Goal: Task Accomplishment & Management: Complete application form

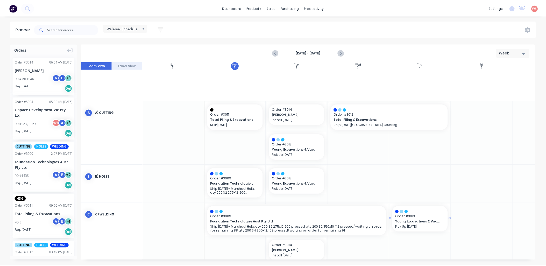
scroll to position [136, 0]
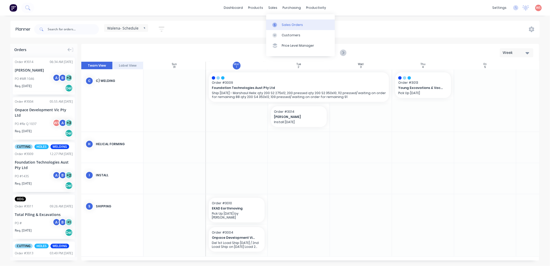
click at [286, 24] on div "Sales Orders" at bounding box center [292, 25] width 21 height 5
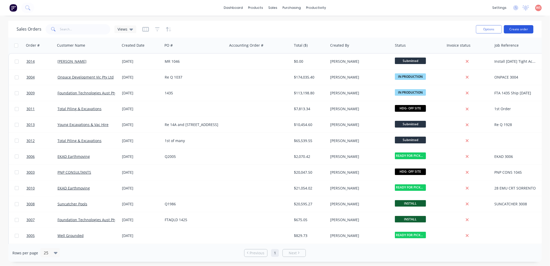
click at [524, 29] on button "Create order" at bounding box center [519, 29] width 30 height 8
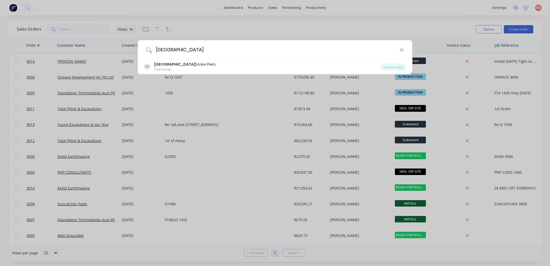
type input "[GEOGRAPHIC_DATA]"
click at [257, 61] on div "QP Queensland Screw Piers Customer Create order" at bounding box center [275, 67] width 275 height 15
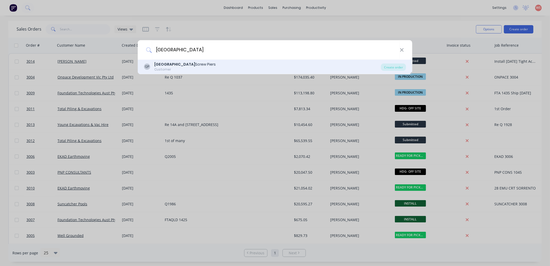
click at [194, 65] on div "Queensland Screw Piers" at bounding box center [184, 64] width 61 height 5
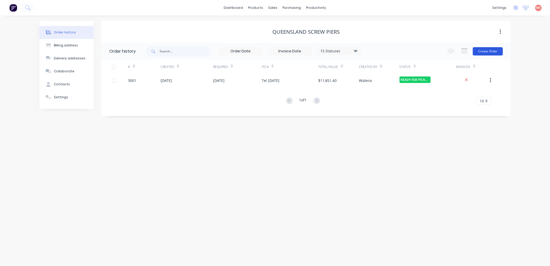
click at [482, 47] on button "Create Order" at bounding box center [488, 51] width 30 height 8
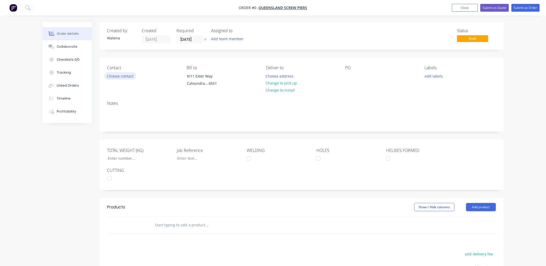
click at [114, 76] on button "Choose contact" at bounding box center [120, 75] width 32 height 7
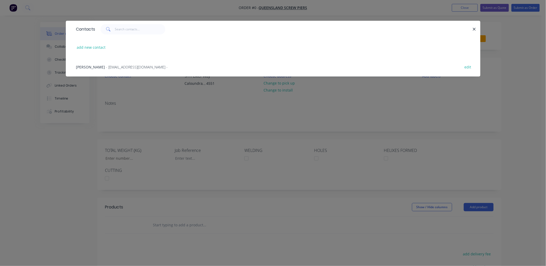
click at [113, 68] on span "- [EMAIL_ADDRESS][DOMAIN_NAME] -" at bounding box center [137, 66] width 62 height 5
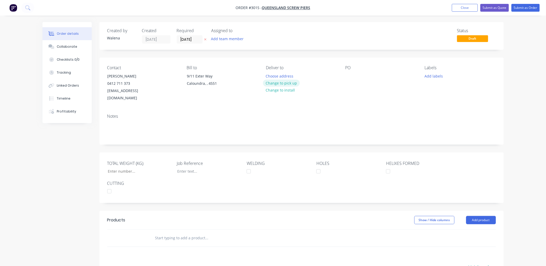
click at [290, 82] on button "Change to pick up" at bounding box center [281, 83] width 37 height 7
click at [441, 75] on button "Add labels" at bounding box center [434, 75] width 24 height 7
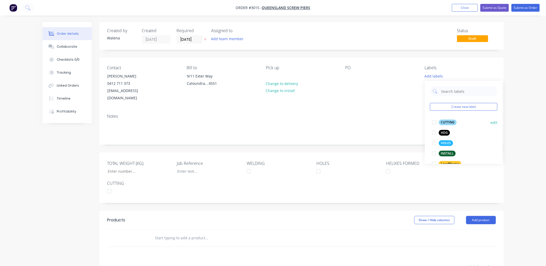
click at [433, 122] on div at bounding box center [434, 122] width 10 height 10
click at [434, 140] on div at bounding box center [434, 140] width 10 height 10
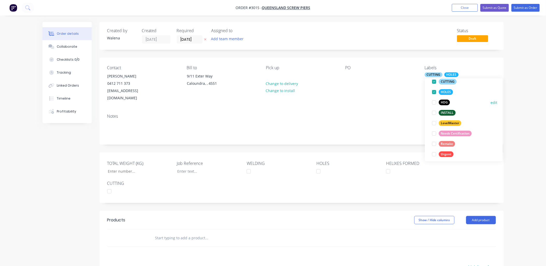
scroll to position [52, 0]
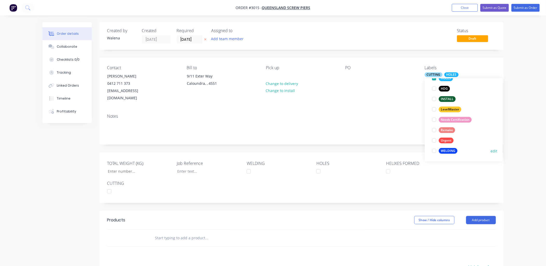
click at [433, 153] on div at bounding box center [434, 151] width 10 height 10
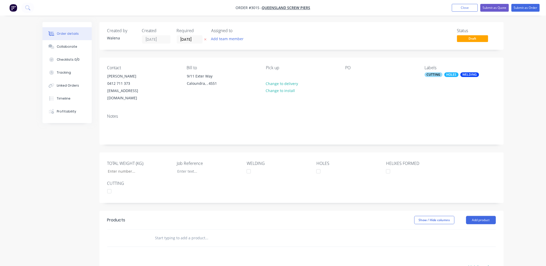
click at [112, 114] on div "Notes" at bounding box center [301, 116] width 388 height 5
click at [109, 114] on div "Notes" at bounding box center [301, 116] width 388 height 5
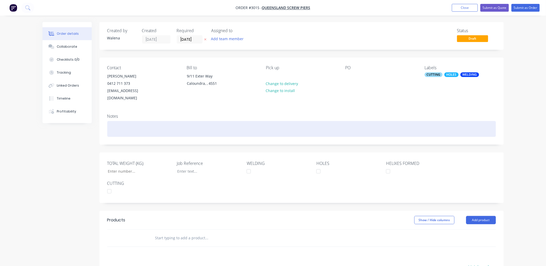
click at [133, 121] on div at bounding box center [301, 129] width 388 height 16
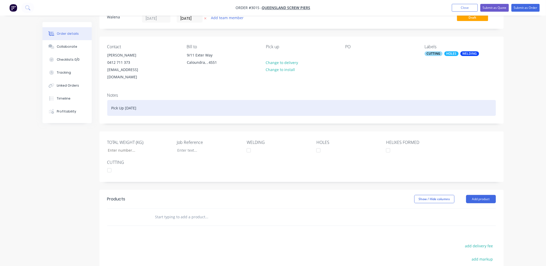
scroll to position [38, 0]
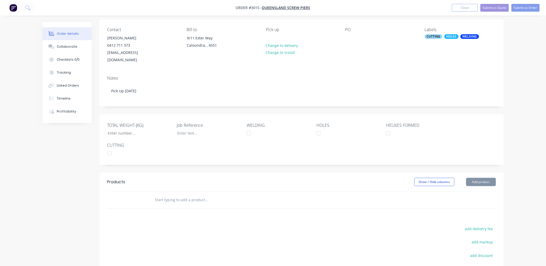
click at [164, 195] on input "text" at bounding box center [207, 200] width 104 height 10
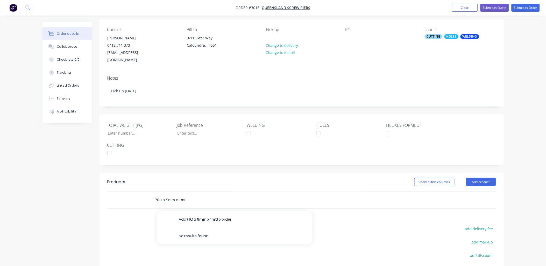
drag, startPoint x: 194, startPoint y: 192, endPoint x: 177, endPoint y: 193, distance: 16.9
click at [177, 195] on input "76.1 x 5mm x 1mt" at bounding box center [207, 200] width 104 height 10
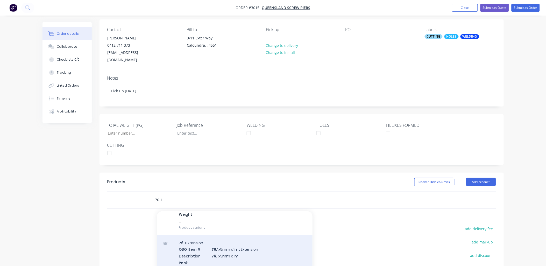
type input "76.1"
click at [223, 244] on div "76.1 Extension QBO Item # 76.1 x5mm x 1mt Extension Description 76.1 x5mm x 1m …" at bounding box center [234, 262] width 155 height 55
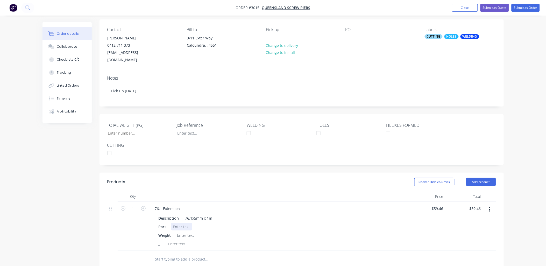
click at [175, 223] on div at bounding box center [181, 227] width 21 height 8
click at [188, 231] on div at bounding box center [185, 235] width 21 height 8
click at [117, 129] on input "TOTAL WEIGHT (KG)" at bounding box center [137, 133] width 68 height 8
type input "4,260"
click at [176, 240] on div at bounding box center [176, 244] width 21 height 8
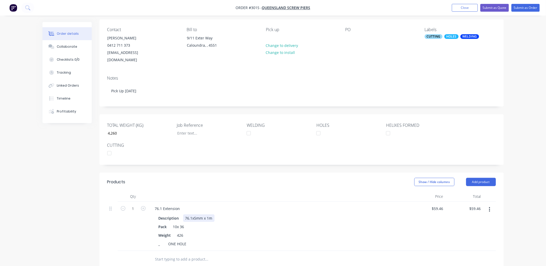
click at [298, 214] on div "Description 76.1x5mm x 1m" at bounding box center [276, 218] width 241 height 8
click at [200, 129] on div at bounding box center [205, 133] width 65 height 8
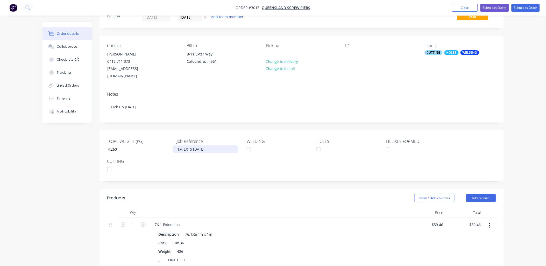
scroll to position [0, 0]
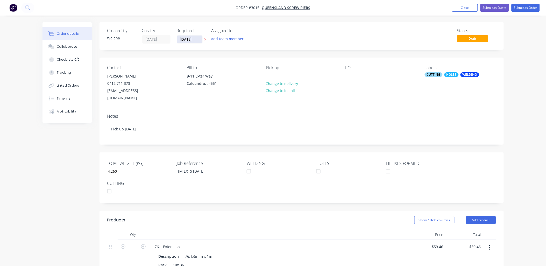
click at [199, 38] on input "[DATE]" at bounding box center [189, 39] width 25 height 8
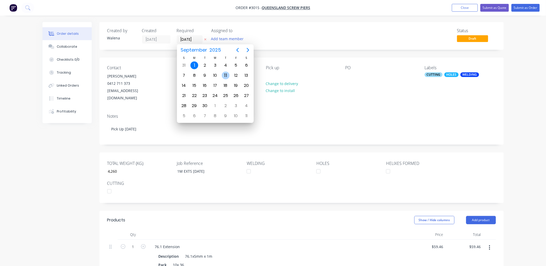
click at [224, 74] on div "11" at bounding box center [226, 75] width 8 height 8
type input "[DATE]"
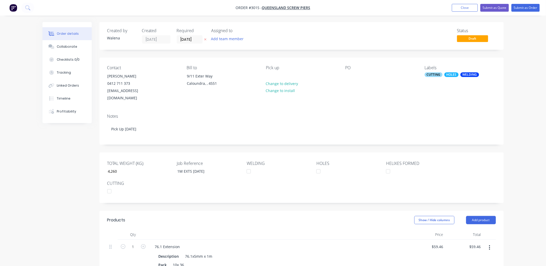
click at [51, 142] on div "Created by [PERSON_NAME] Created [DATE] Required [DATE] Assigned to Add team me…" at bounding box center [272, 224] width 461 height 404
click at [527, 6] on button "Submit as Order" at bounding box center [525, 8] width 28 height 8
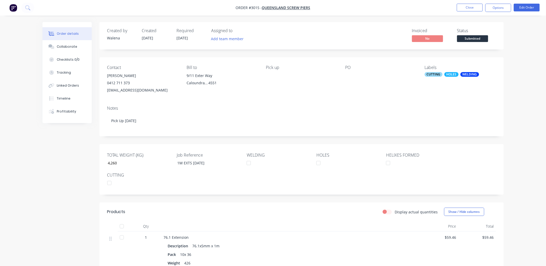
click at [531, 98] on div "Order details Collaborate Checklists 0/0 Tracking Linked Orders Timeline Profit…" at bounding box center [273, 179] width 546 height 359
click at [472, 10] on button "Close" at bounding box center [470, 8] width 26 height 8
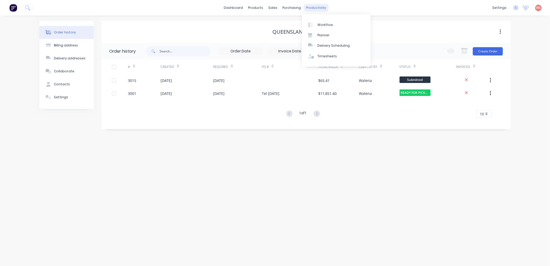
click at [315, 9] on div "productivity" at bounding box center [316, 8] width 25 height 8
click at [318, 34] on div "Planner" at bounding box center [324, 35] width 12 height 5
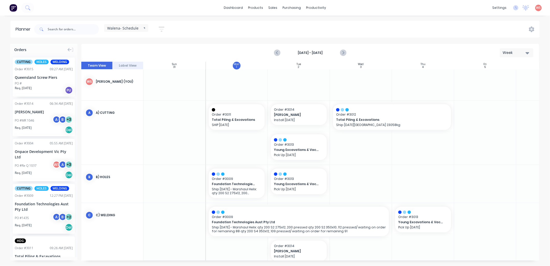
scroll to position [0, 0]
click at [344, 55] on icon "Next page" at bounding box center [343, 53] width 6 height 6
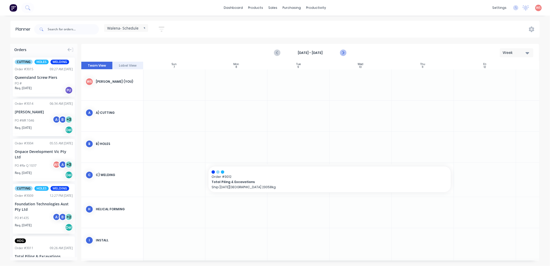
click at [344, 55] on icon "Next page" at bounding box center [343, 53] width 6 height 6
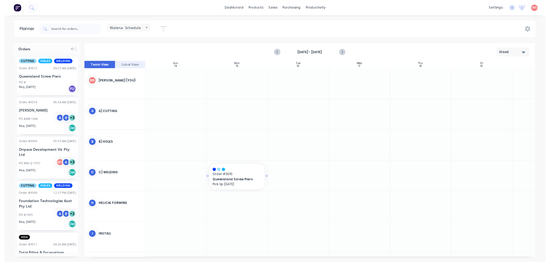
scroll to position [0, 0]
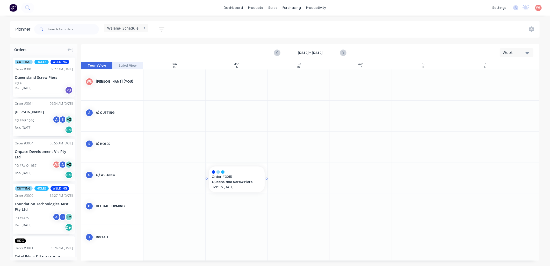
drag, startPoint x: 28, startPoint y: 76, endPoint x: 238, endPoint y: 182, distance: 235.1
drag, startPoint x: 265, startPoint y: 179, endPoint x: 366, endPoint y: 182, distance: 101.0
drag, startPoint x: 30, startPoint y: 67, endPoint x: 156, endPoint y: 133, distance: 142.3
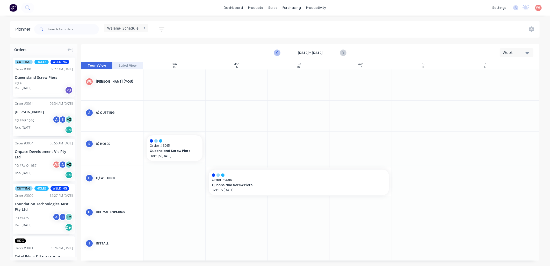
click at [278, 54] on icon "Previous page" at bounding box center [277, 53] width 6 height 6
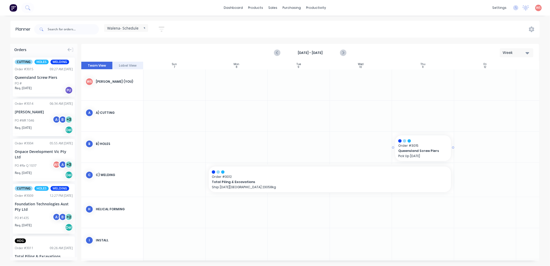
drag, startPoint x: 28, startPoint y: 77, endPoint x: 410, endPoint y: 149, distance: 389.0
drag, startPoint x: 29, startPoint y: 65, endPoint x: 358, endPoint y: 118, distance: 333.1
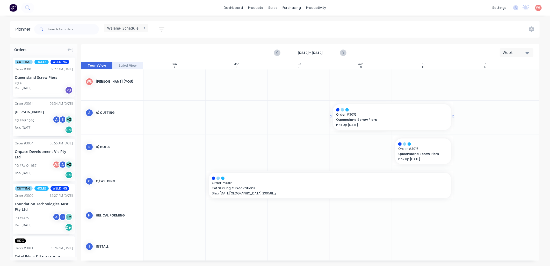
drag, startPoint x: 391, startPoint y: 115, endPoint x: 396, endPoint y: 115, distance: 5.2
click at [315, 23] on div at bounding box center [312, 25] width 8 height 5
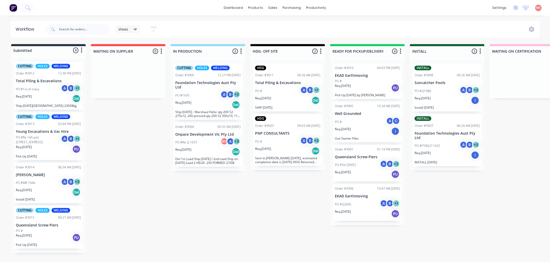
click at [193, 153] on div "Req. [DATE] Del" at bounding box center [207, 151] width 65 height 9
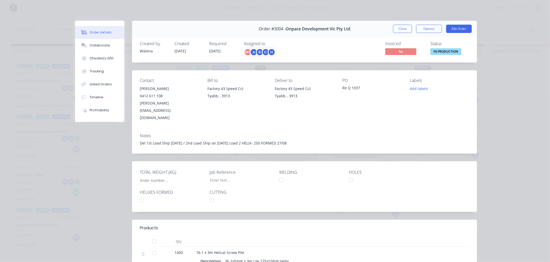
type input "22,322"
click at [403, 29] on button "Close" at bounding box center [402, 29] width 19 height 8
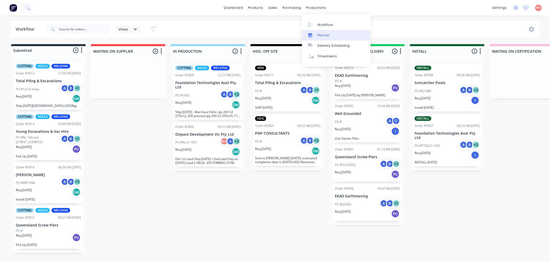
click at [325, 33] on div "Planner" at bounding box center [324, 35] width 12 height 5
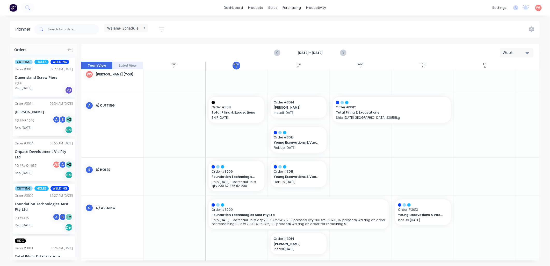
scroll to position [0, 0]
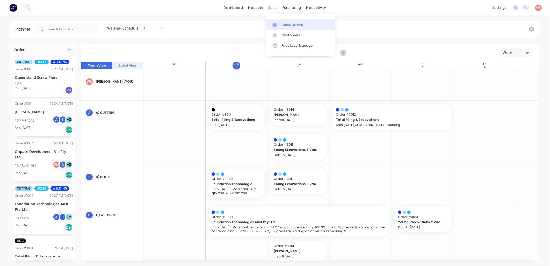
click at [286, 27] on div "Sales Orders" at bounding box center [292, 25] width 21 height 5
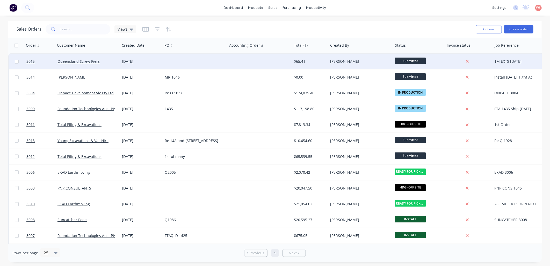
click at [95, 58] on div "Queensland Screw Piers" at bounding box center [87, 62] width 65 height 16
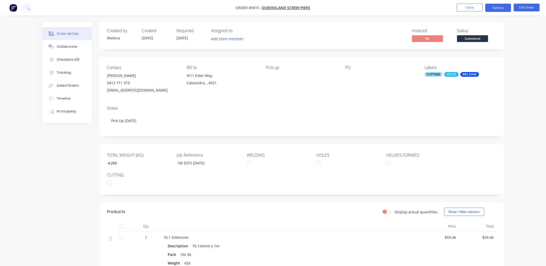
click at [499, 9] on button "Options" at bounding box center [498, 8] width 26 height 8
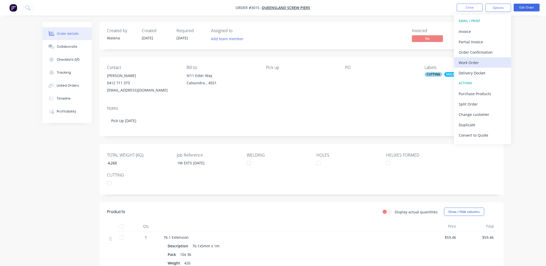
click at [478, 63] on div "Work Order" at bounding box center [483, 63] width 48 height 8
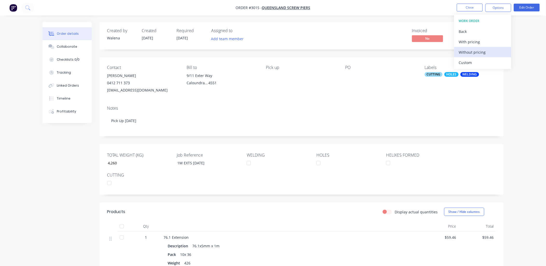
click at [484, 52] on div "Without pricing" at bounding box center [483, 52] width 48 height 8
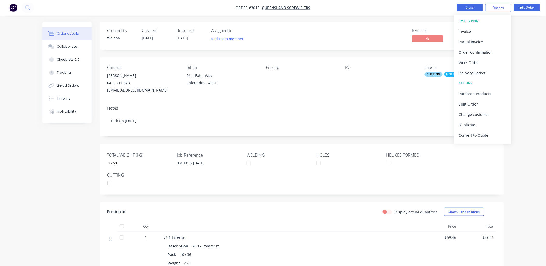
click at [464, 6] on button "Close" at bounding box center [470, 8] width 26 height 8
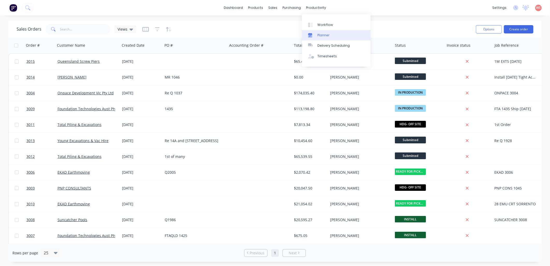
click at [320, 32] on link "Planner" at bounding box center [336, 35] width 69 height 10
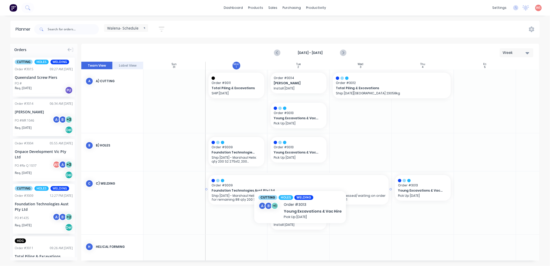
scroll to position [38, 0]
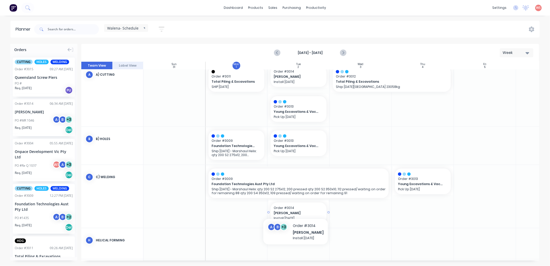
click at [292, 208] on span "Order # 3014" at bounding box center [299, 207] width 50 height 5
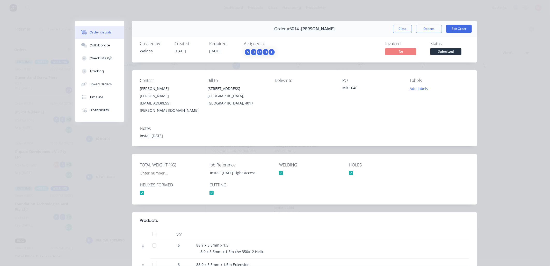
click at [405, 29] on button "Close" at bounding box center [402, 29] width 19 height 8
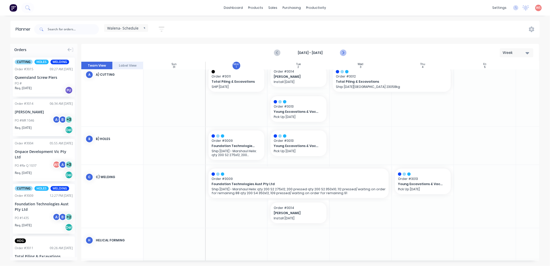
click at [341, 54] on icon "Next page" at bounding box center [343, 53] width 6 height 6
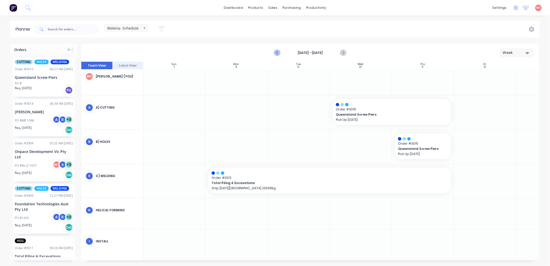
click at [276, 53] on icon "Previous page" at bounding box center [277, 53] width 6 height 6
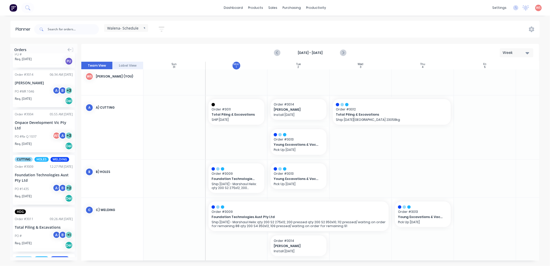
scroll to position [38, 0]
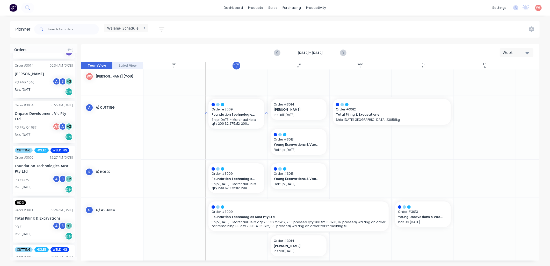
drag, startPoint x: 35, startPoint y: 162, endPoint x: 241, endPoint y: 143, distance: 207.3
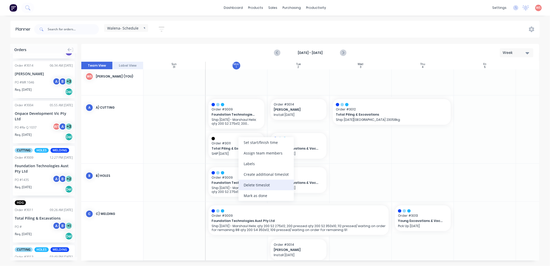
click at [250, 182] on div "Delete timeslot" at bounding box center [266, 184] width 55 height 11
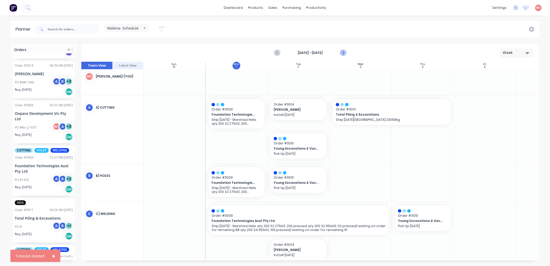
click at [344, 51] on icon "Next page" at bounding box center [343, 53] width 6 height 6
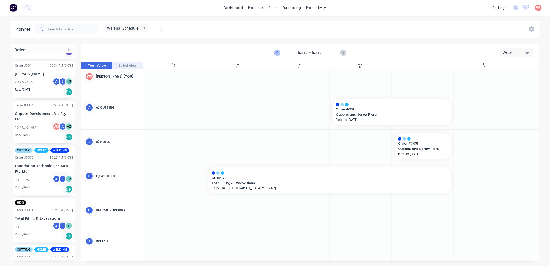
click at [278, 53] on icon "Previous page" at bounding box center [277, 53] width 6 height 6
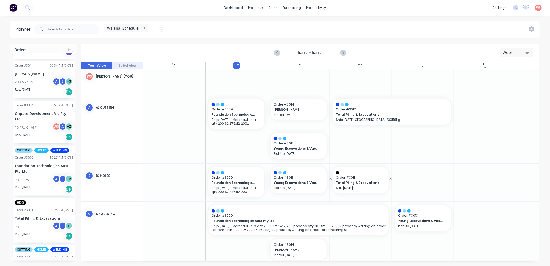
drag, startPoint x: 20, startPoint y: 218, endPoint x: 374, endPoint y: 176, distance: 356.7
drag, startPoint x: 391, startPoint y: 180, endPoint x: 429, endPoint y: 181, distance: 38.1
click at [444, 221] on div "Delete timeslot" at bounding box center [455, 219] width 55 height 11
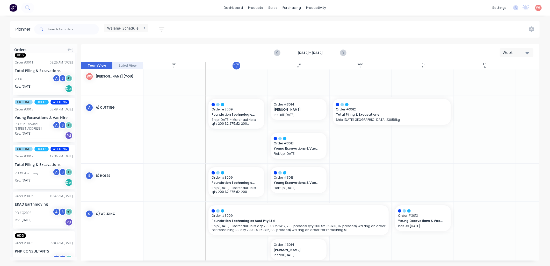
scroll to position [192, 0]
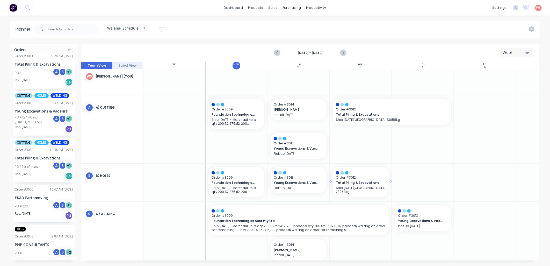
drag, startPoint x: 34, startPoint y: 160, endPoint x: 381, endPoint y: 185, distance: 347.9
drag, startPoint x: 391, startPoint y: 181, endPoint x: 434, endPoint y: 183, distance: 42.5
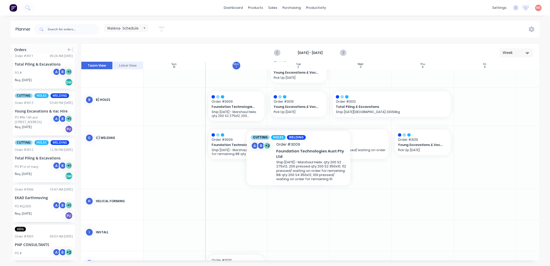
scroll to position [82, 0]
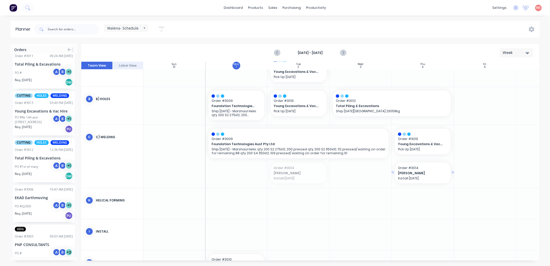
drag, startPoint x: 292, startPoint y: 174, endPoint x: 405, endPoint y: 173, distance: 112.7
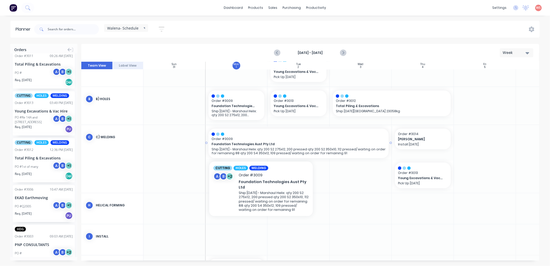
click at [261, 142] on span "Foundation Technologies Aust Pty Ltd" at bounding box center [290, 144] width 157 height 5
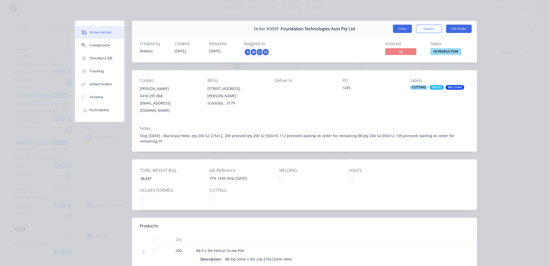
click at [407, 28] on button "Close" at bounding box center [402, 29] width 19 height 8
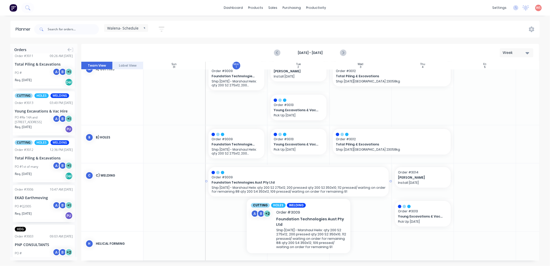
scroll to position [5, 0]
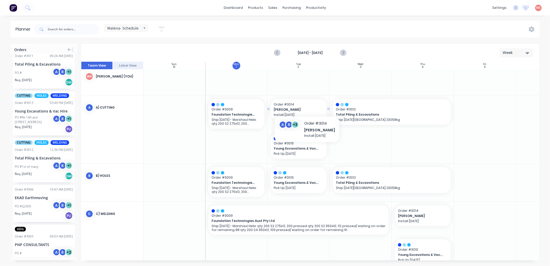
click at [303, 105] on span "Order # 3014" at bounding box center [299, 104] width 50 height 5
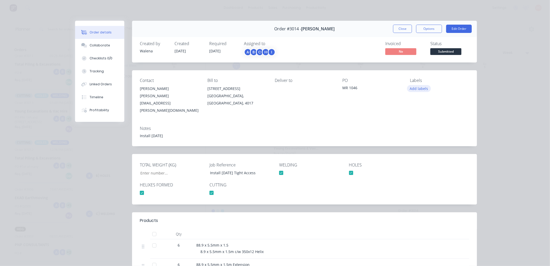
click at [416, 88] on button "Add labels" at bounding box center [419, 88] width 24 height 7
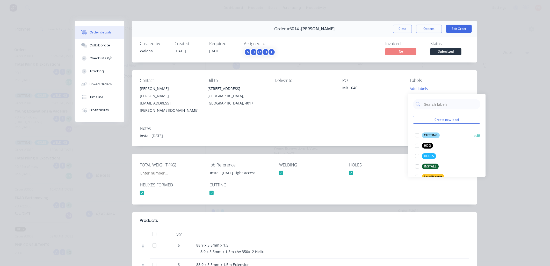
click at [415, 136] on div at bounding box center [417, 135] width 10 height 10
click at [416, 152] on div at bounding box center [417, 153] width 10 height 10
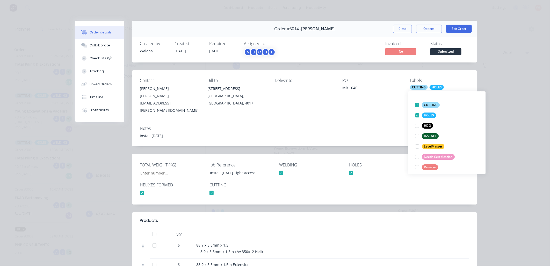
scroll to position [52, 0]
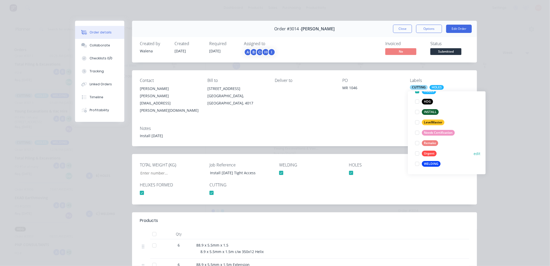
click at [416, 163] on div at bounding box center [417, 164] width 10 height 10
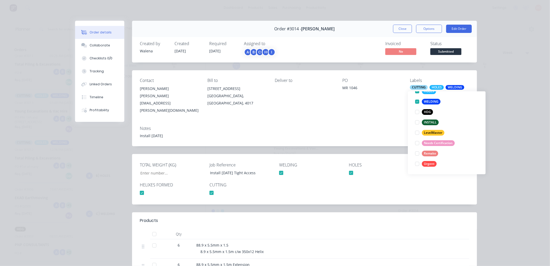
click at [139, 188] on div at bounding box center [142, 193] width 10 height 10
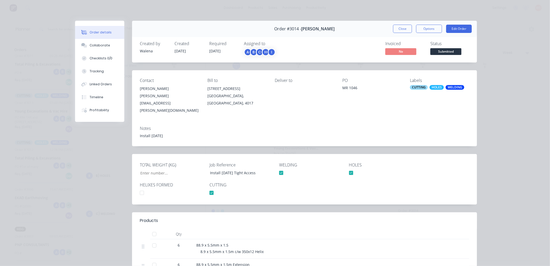
click at [210, 188] on div at bounding box center [211, 193] width 10 height 10
click at [280, 168] on div at bounding box center [281, 173] width 10 height 10
click at [348, 168] on div at bounding box center [351, 173] width 10 height 10
click at [405, 28] on button "Close" at bounding box center [402, 29] width 19 height 8
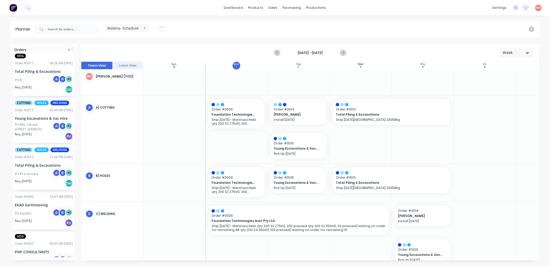
scroll to position [199, 0]
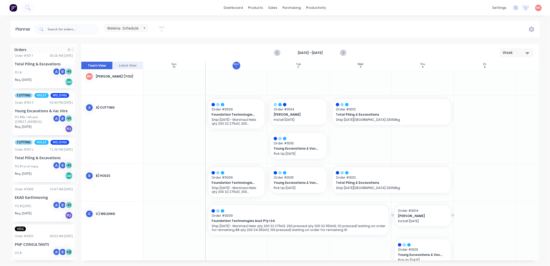
click at [411, 213] on span "[PERSON_NAME]" at bounding box center [420, 215] width 45 height 5
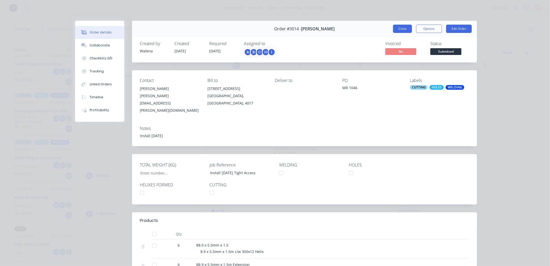
click at [399, 29] on button "Close" at bounding box center [402, 29] width 19 height 8
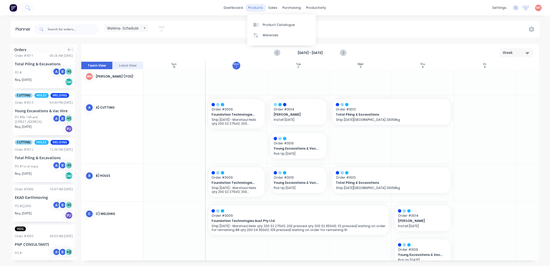
click at [260, 9] on div "products" at bounding box center [256, 8] width 20 height 8
click at [343, 53] on icon "Next page" at bounding box center [343, 53] width 2 height 4
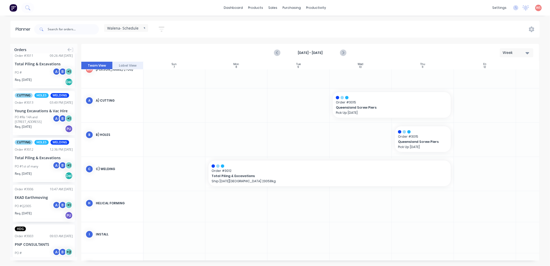
scroll to position [0, 0]
